Goal: Information Seeking & Learning: Learn about a topic

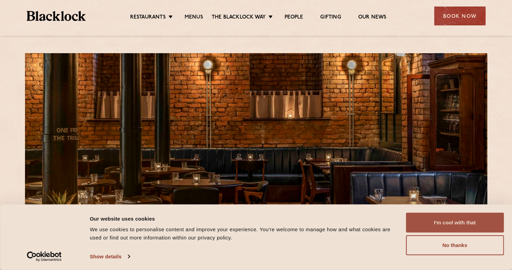
click at [456, 223] on button "I'm cool with that" at bounding box center [455, 222] width 98 height 20
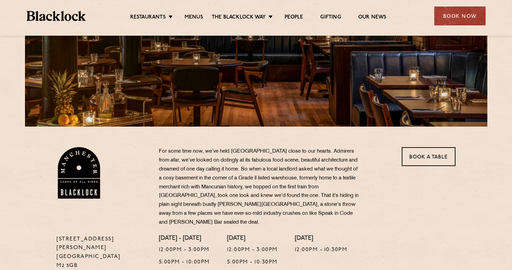
scroll to position [137, 0]
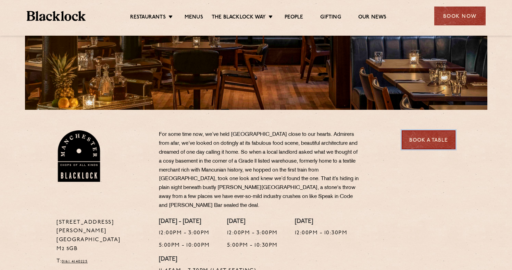
click at [429, 143] on link "Book a Table" at bounding box center [429, 139] width 54 height 19
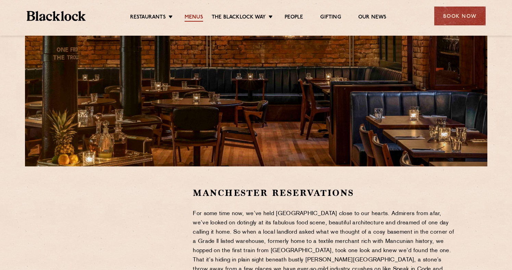
scroll to position [69, 0]
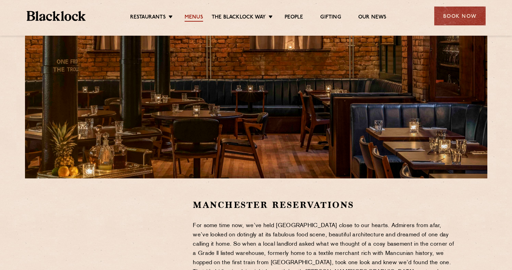
click at [190, 16] on link "Menus" at bounding box center [194, 18] width 19 height 8
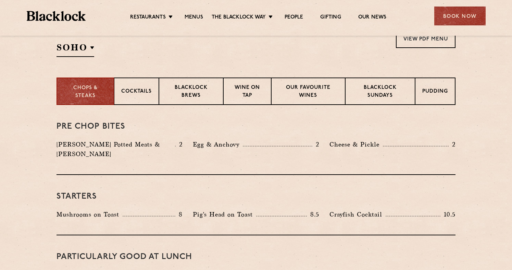
scroll to position [274, 0]
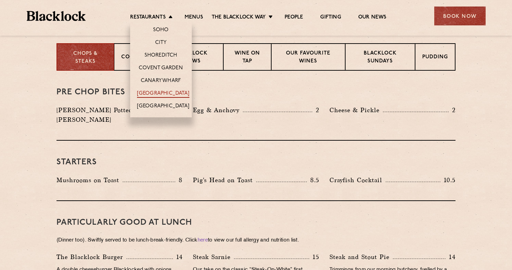
click at [165, 91] on link "[GEOGRAPHIC_DATA]" at bounding box center [163, 94] width 52 height 8
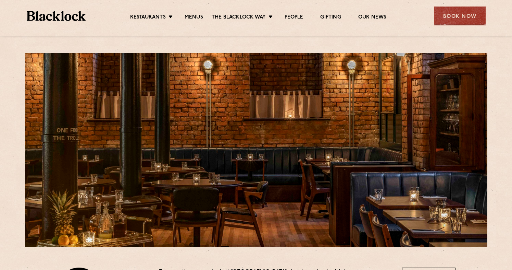
click at [203, 16] on li "Menus" at bounding box center [194, 18] width 36 height 8
click at [201, 16] on link "Menus" at bounding box center [194, 18] width 19 height 8
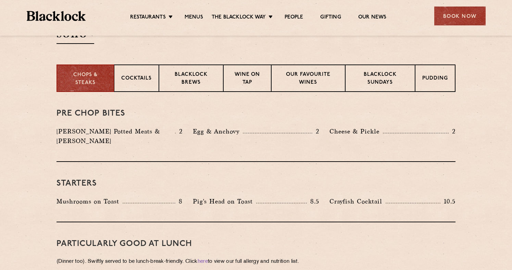
scroll to position [206, 0]
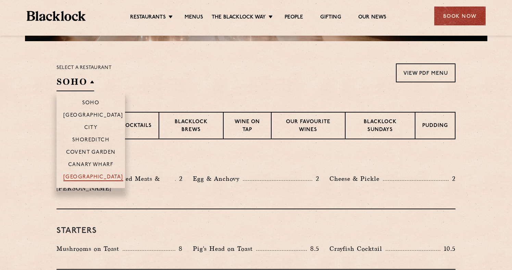
click at [89, 174] on p "[GEOGRAPHIC_DATA]" at bounding box center [93, 177] width 60 height 7
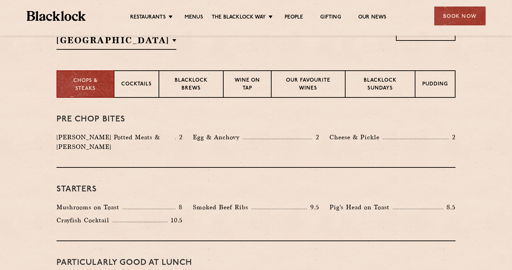
scroll to position [171, 0]
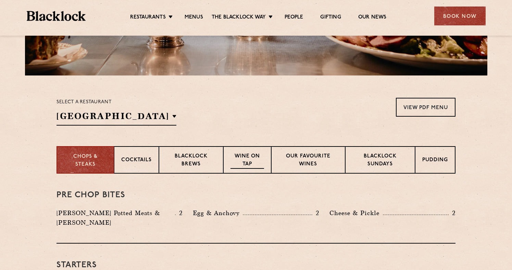
click at [246, 162] on p "Wine on Tap" at bounding box center [248, 160] width 34 height 16
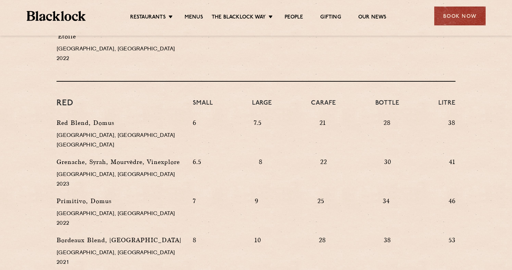
scroll to position [651, 0]
